Goal: Task Accomplishment & Management: Manage account settings

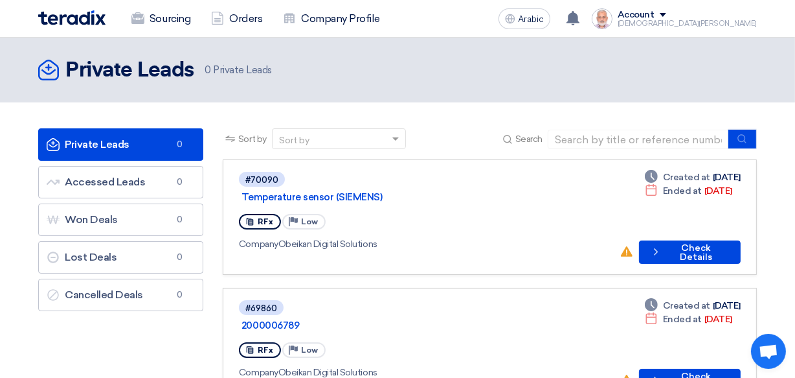
click at [527, 211] on div "RFx Priority Low" at bounding box center [424, 221] width 370 height 21
click at [680, 242] on font "Check Details" at bounding box center [696, 252] width 32 height 20
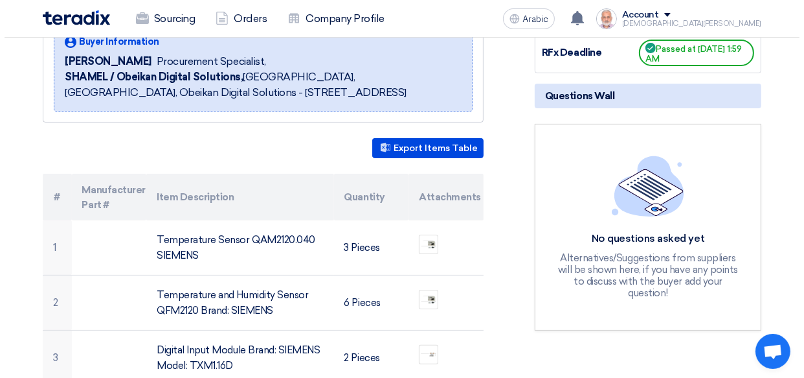
scroll to position [196, 0]
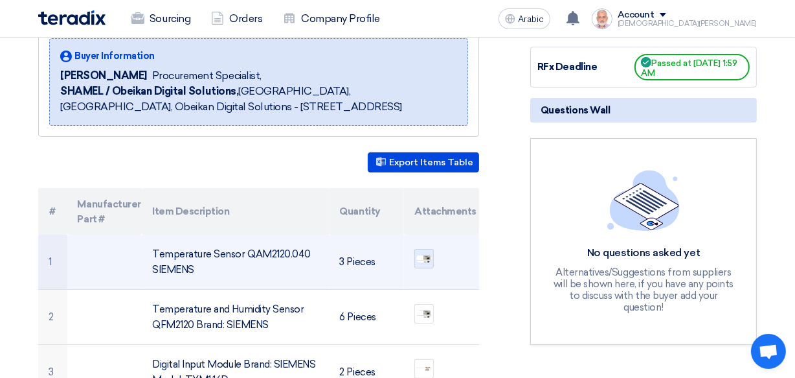
click at [426, 259] on img at bounding box center [424, 258] width 18 height 10
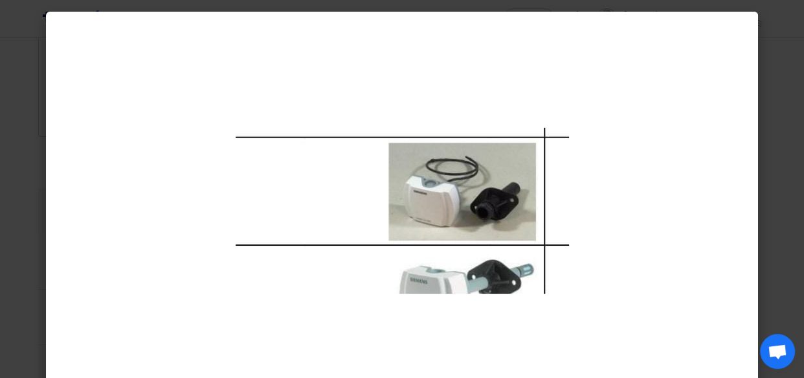
drag, startPoint x: 518, startPoint y: 148, endPoint x: 734, endPoint y: 267, distance: 246.7
click at [734, 267] on div at bounding box center [402, 211] width 712 height 398
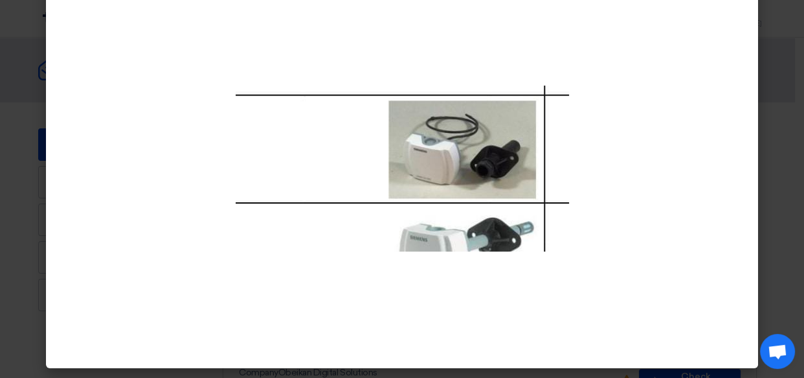
scroll to position [43, 0]
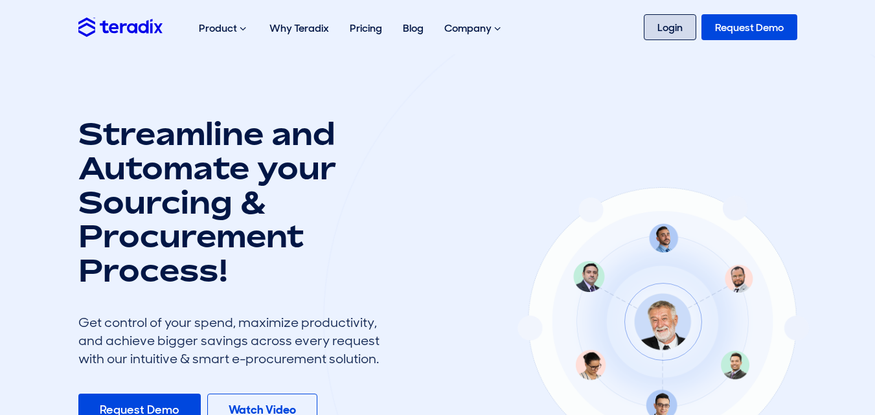
click at [659, 24] on link "Login" at bounding box center [670, 27] width 52 height 26
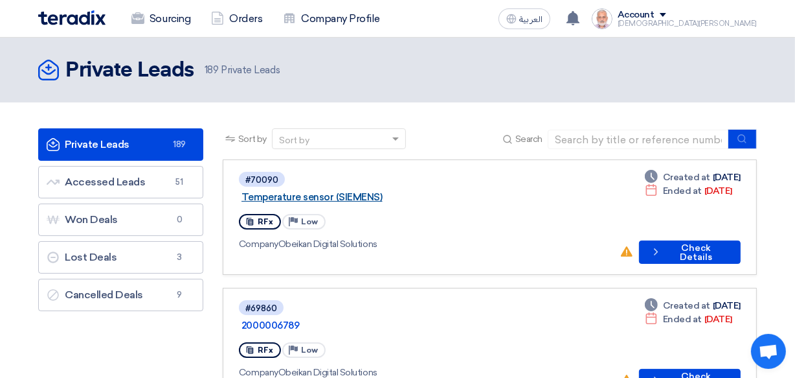
click at [341, 191] on link "Temperature sensor (SIEMENS)" at bounding box center [404, 197] width 324 height 12
